Goal: Browse casually

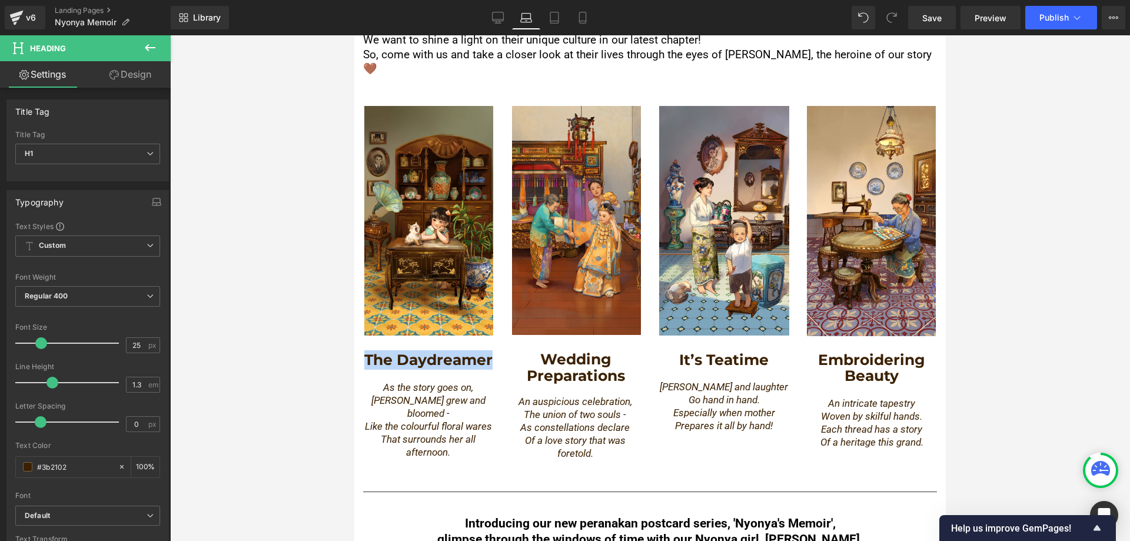
scroll to position [648, 0]
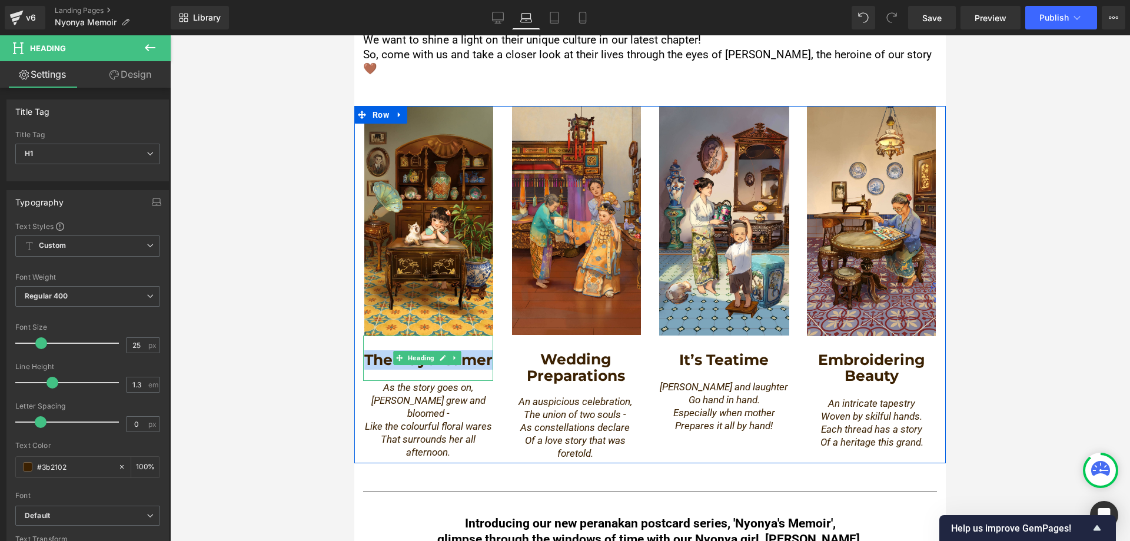
click at [447, 338] on div "The Daydreamer Heading" at bounding box center [428, 358] width 130 height 45
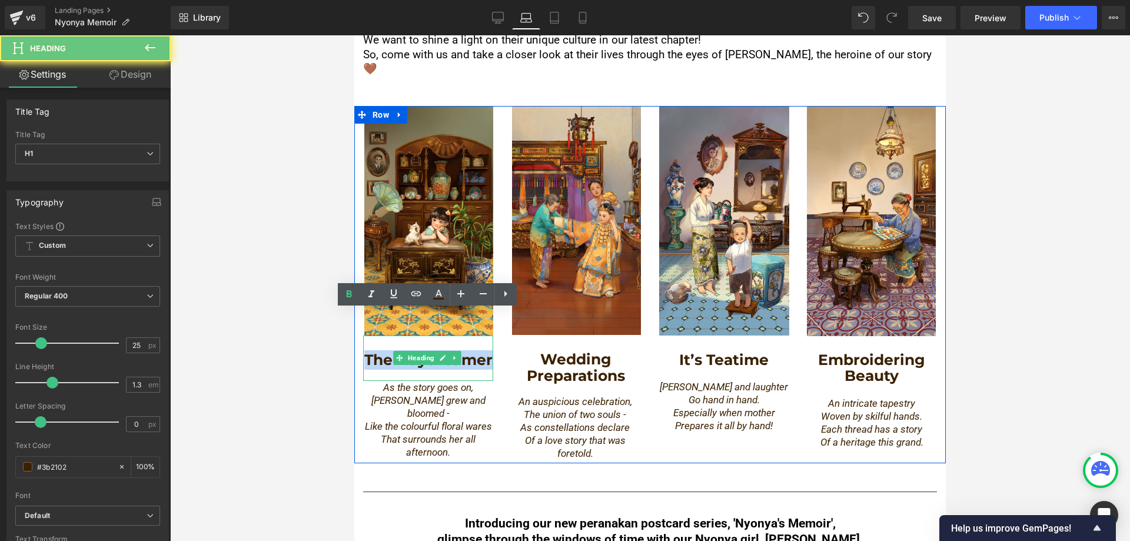
click at [414, 351] on strong "The Daydreamer" at bounding box center [428, 360] width 128 height 18
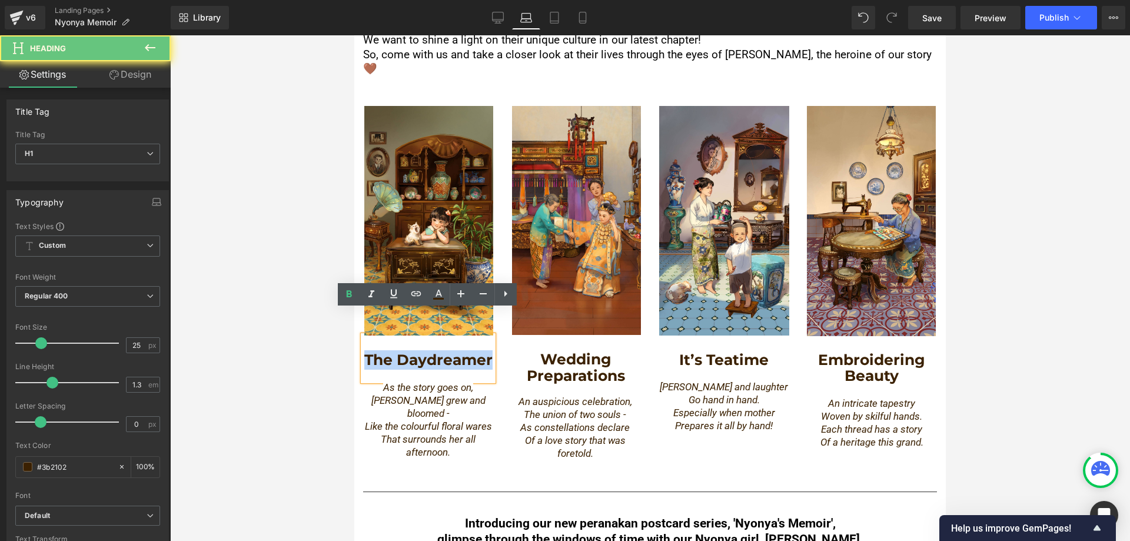
click at [414, 351] on strong "The Daydreamer" at bounding box center [428, 360] width 128 height 18
click at [412, 350] on h1 "The Daydreamer" at bounding box center [428, 359] width 130 height 19
drag, startPoint x: 448, startPoint y: 340, endPoint x: 452, endPoint y: 356, distance: 16.4
click at [489, 355] on h1 "The Daydreamer" at bounding box center [428, 359] width 130 height 19
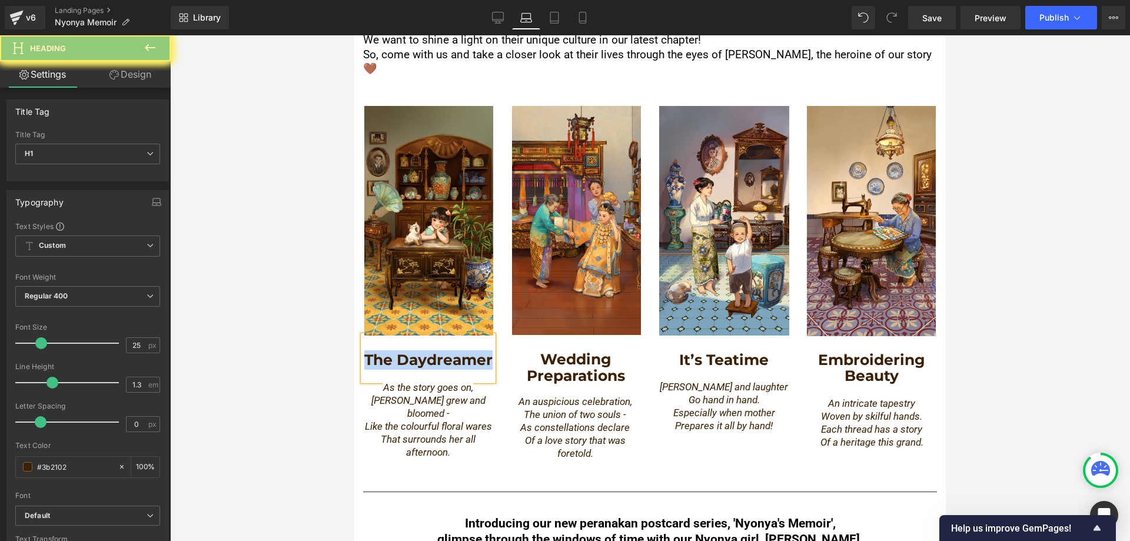
click at [557, 350] on b "Wedding Preparations" at bounding box center [576, 367] width 98 height 34
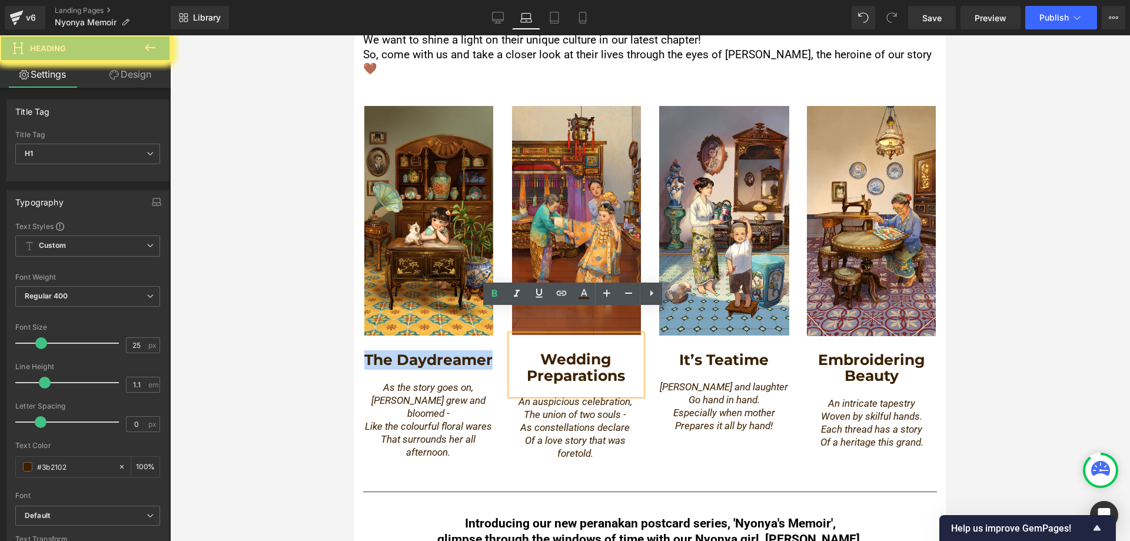
click at [623, 351] on h1 "Wedding Preparations" at bounding box center [576, 367] width 130 height 32
click at [576, 350] on b "Wedding Preparations" at bounding box center [576, 367] width 98 height 34
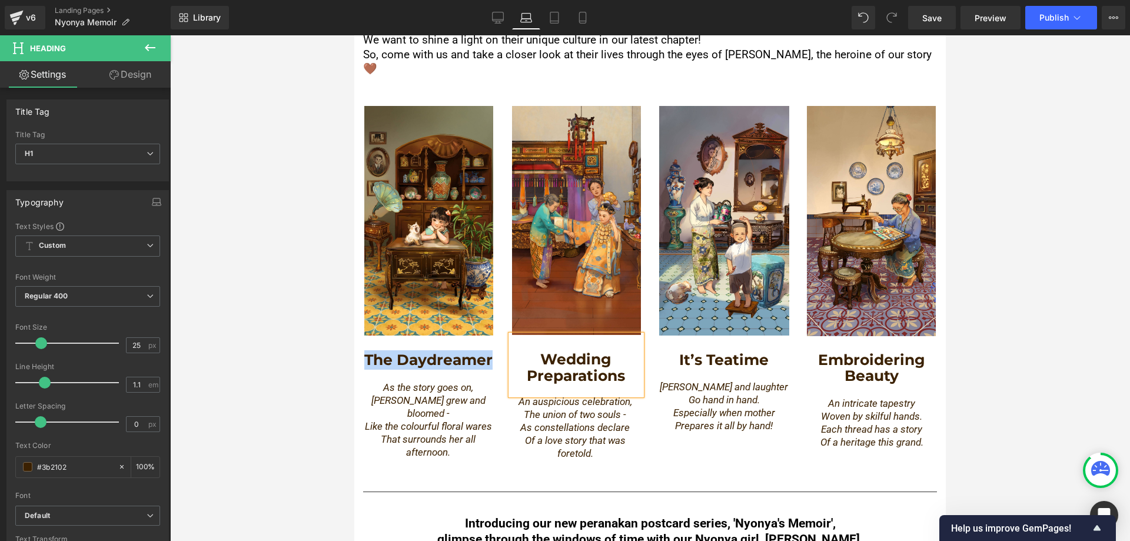
click at [934, 51] on div "From floral tiles, ornate wooden windows, enamel tiffin carriers, and bold-colo…" at bounding box center [650, 33] width 592 height 145
